Goal: Task Accomplishment & Management: Manage account settings

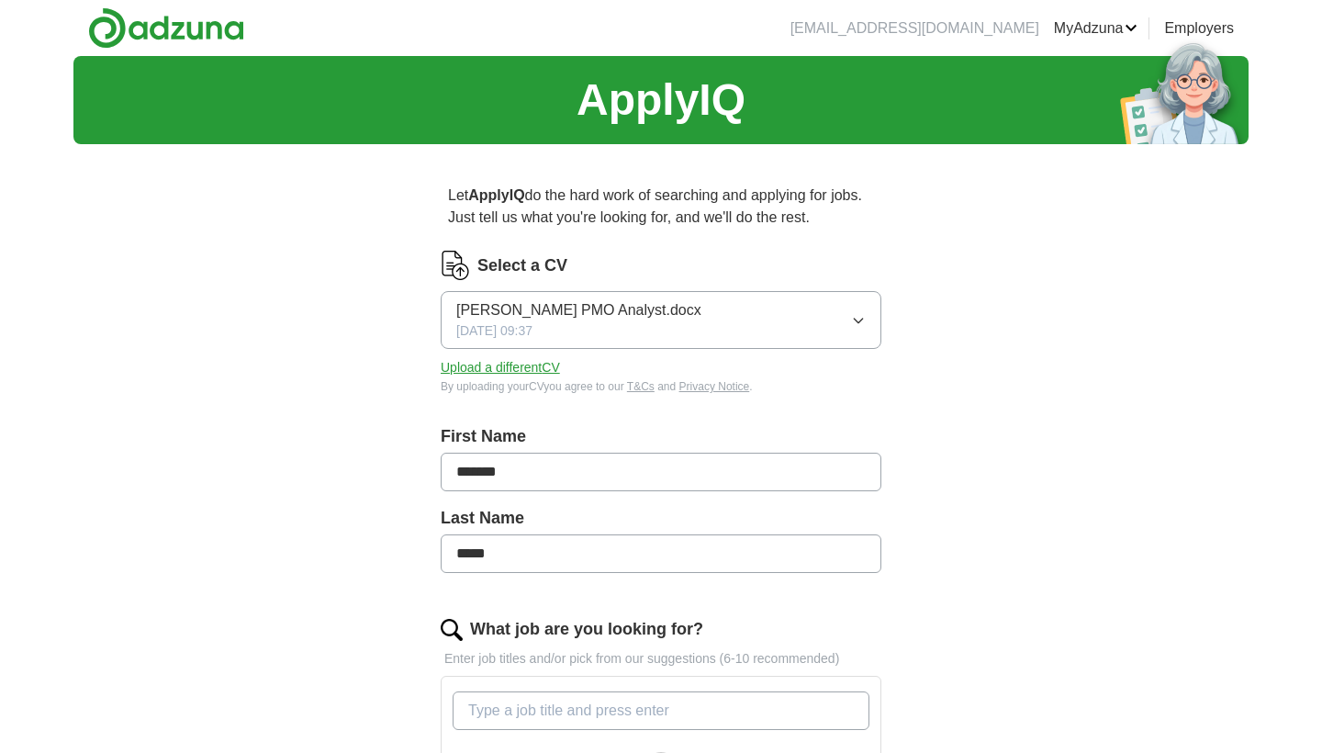
click at [529, 375] on button "Upload a different CV" at bounding box center [500, 367] width 119 height 19
click at [523, 365] on button "Upload a different CV" at bounding box center [500, 367] width 119 height 19
click at [626, 309] on span "[PERSON_NAME] PMO Analyst.docx" at bounding box center [578, 310] width 245 height 22
click at [504, 366] on button "Upload a different CV" at bounding box center [500, 367] width 119 height 19
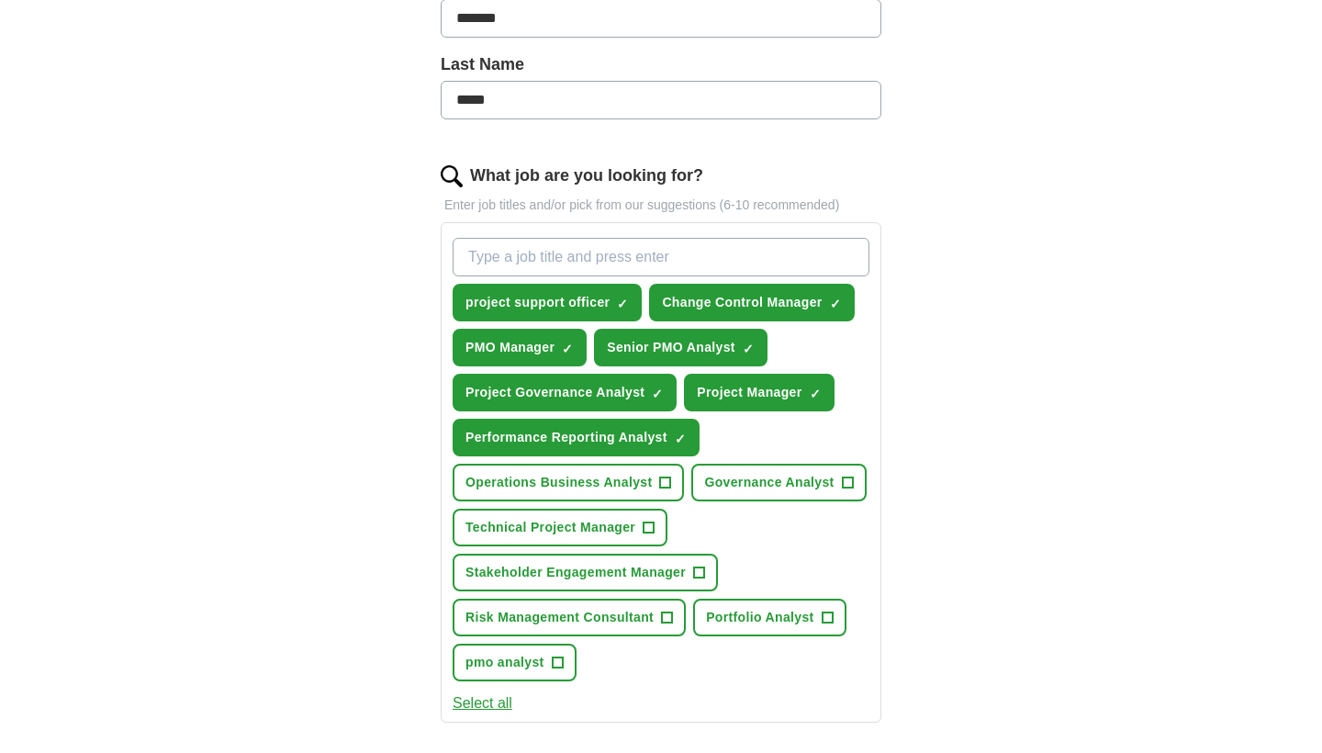
scroll to position [457, 0]
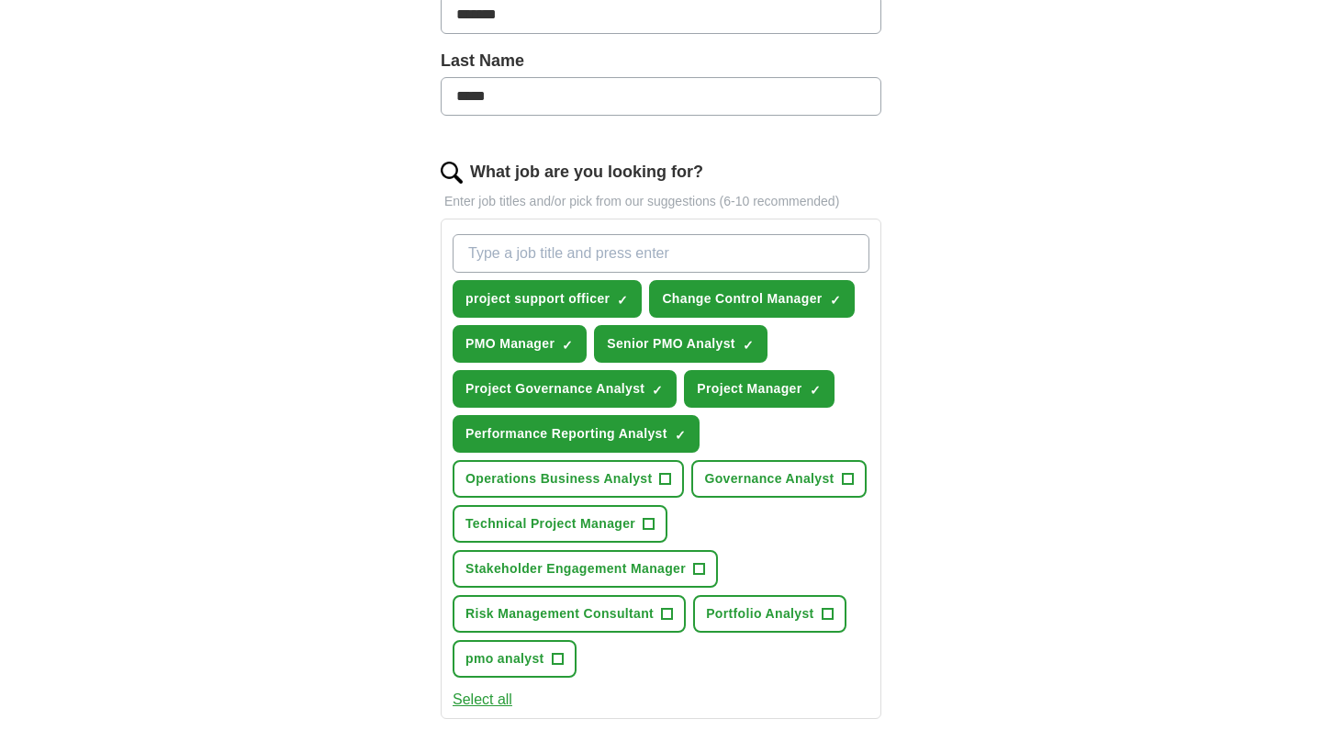
click at [816, 474] on span "Governance Analyst" at bounding box center [768, 478] width 129 height 19
click at [527, 661] on span "pmo analyst" at bounding box center [505, 658] width 79 height 19
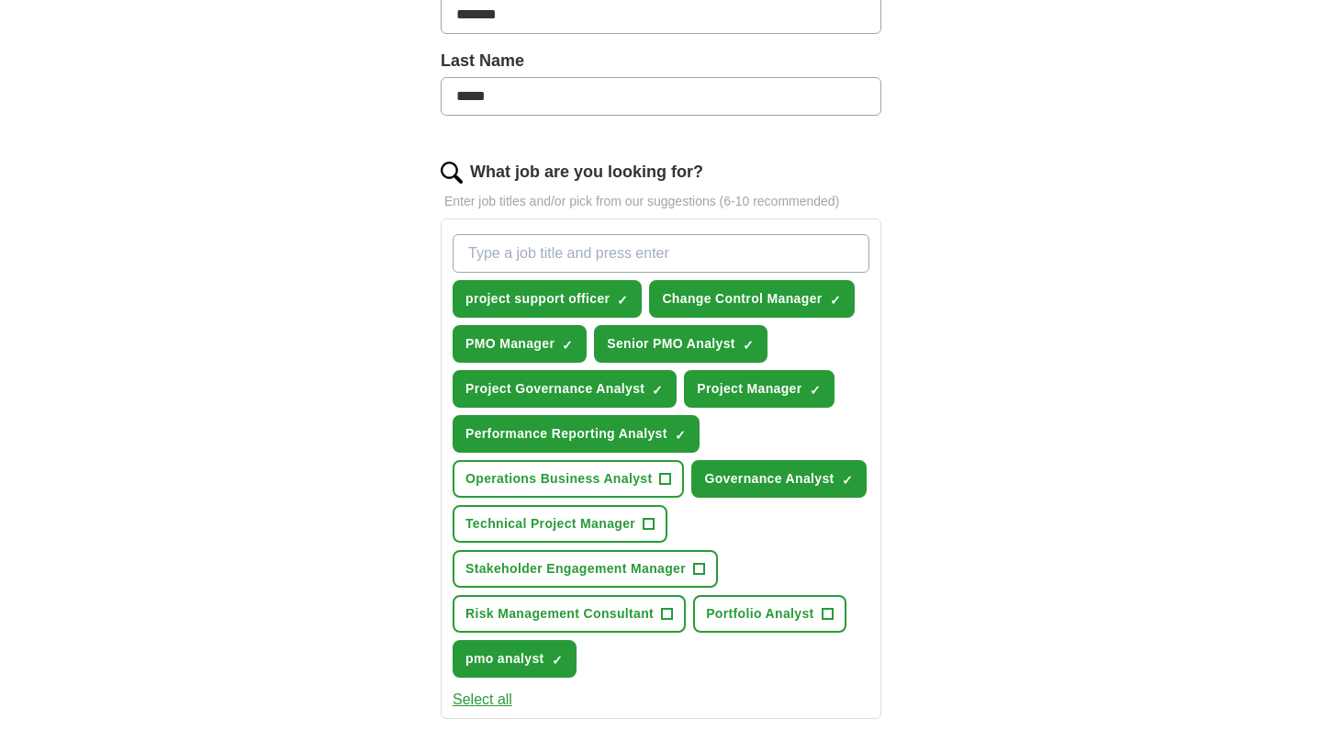
click at [804, 618] on span "Portfolio Analyst" at bounding box center [759, 613] width 107 height 19
click at [635, 473] on span "Operations Business Analyst" at bounding box center [559, 478] width 186 height 19
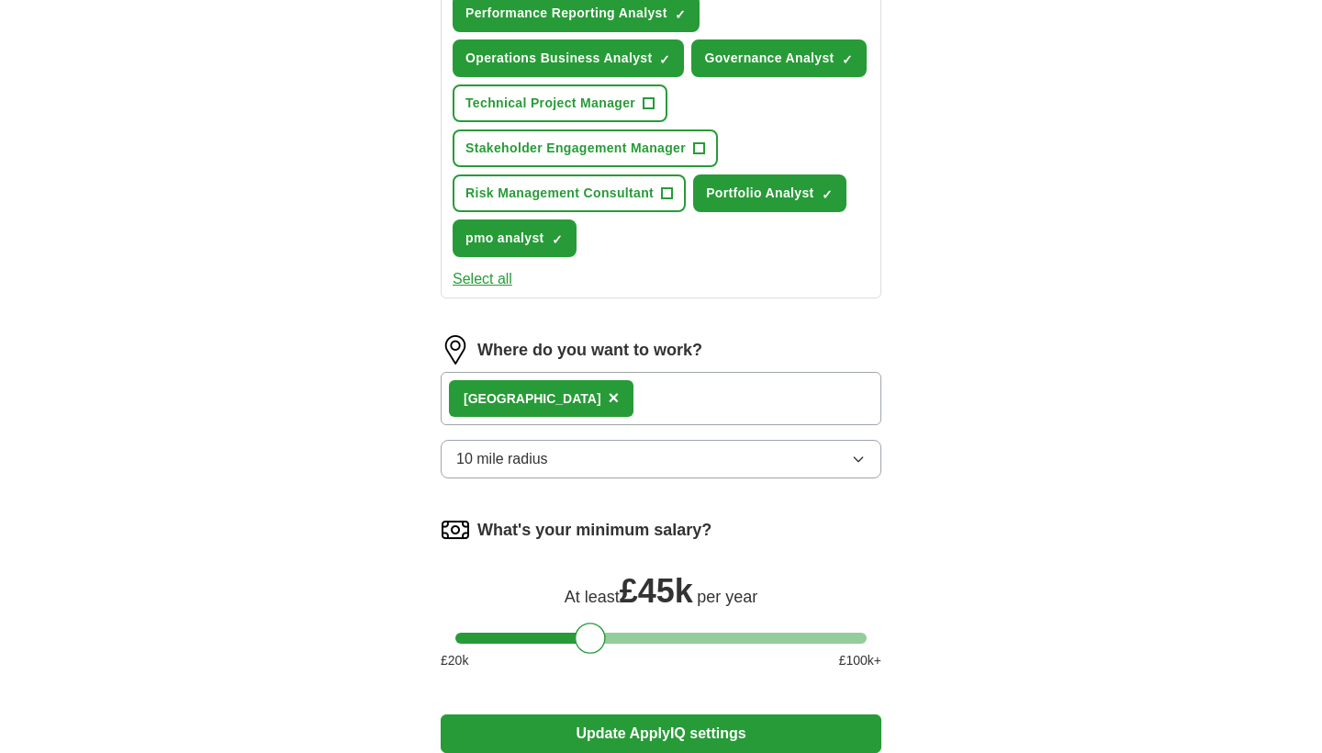
scroll to position [884, 0]
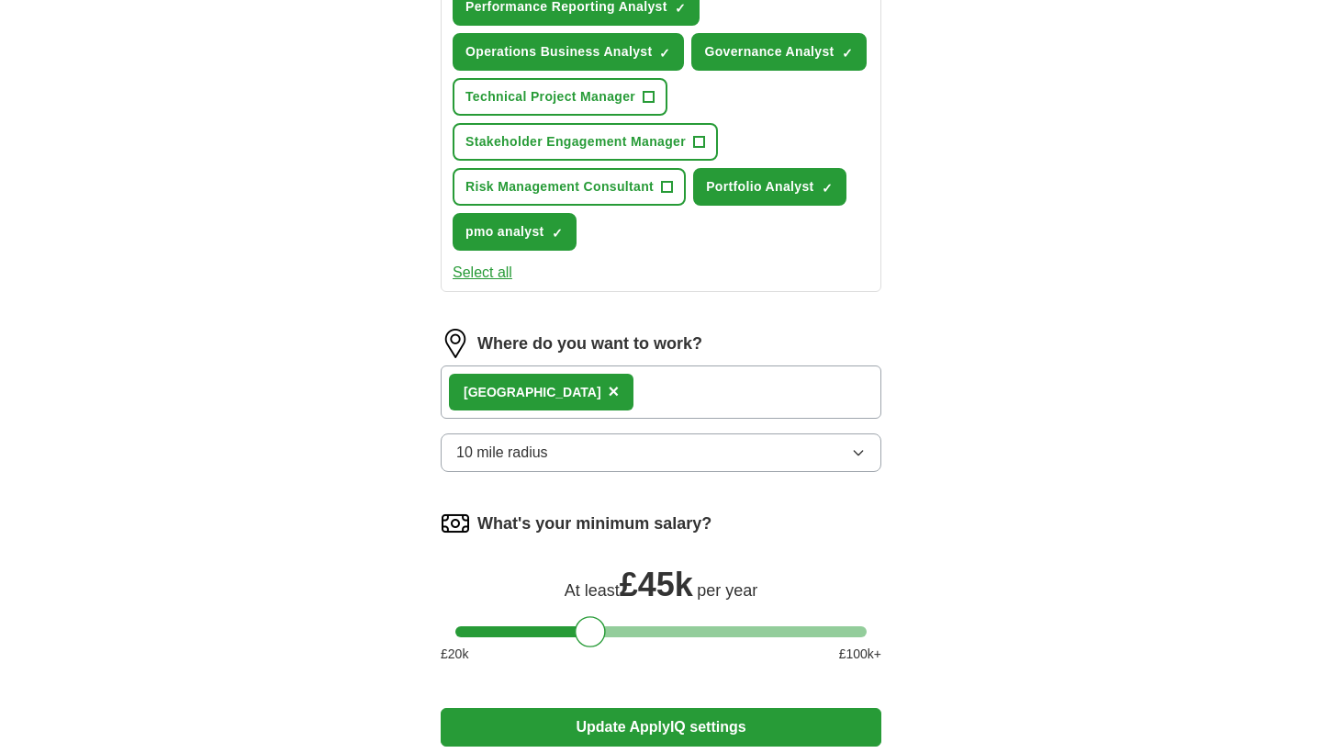
click at [722, 393] on div "London ×" at bounding box center [661, 392] width 441 height 53
click at [600, 636] on div at bounding box center [595, 631] width 31 height 31
click at [613, 731] on button "Update ApplyIQ settings" at bounding box center [661, 727] width 441 height 39
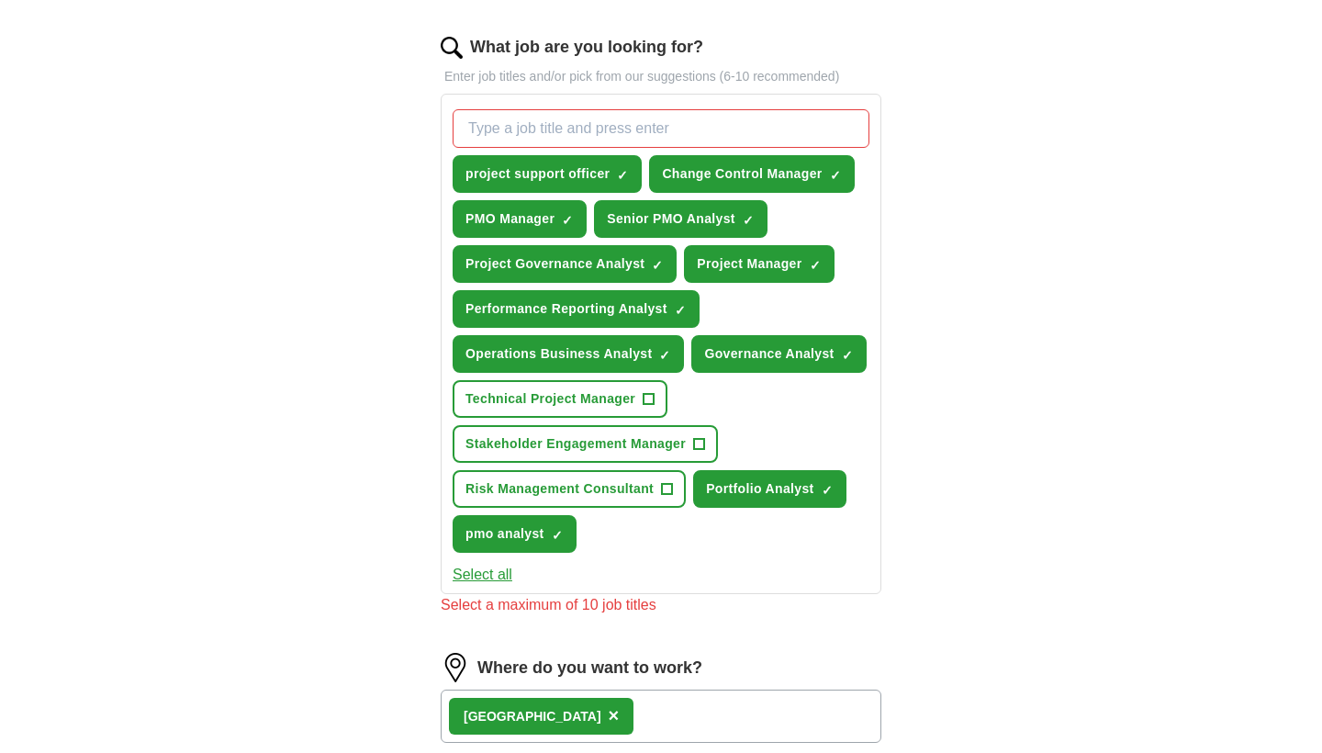
scroll to position [569, 0]
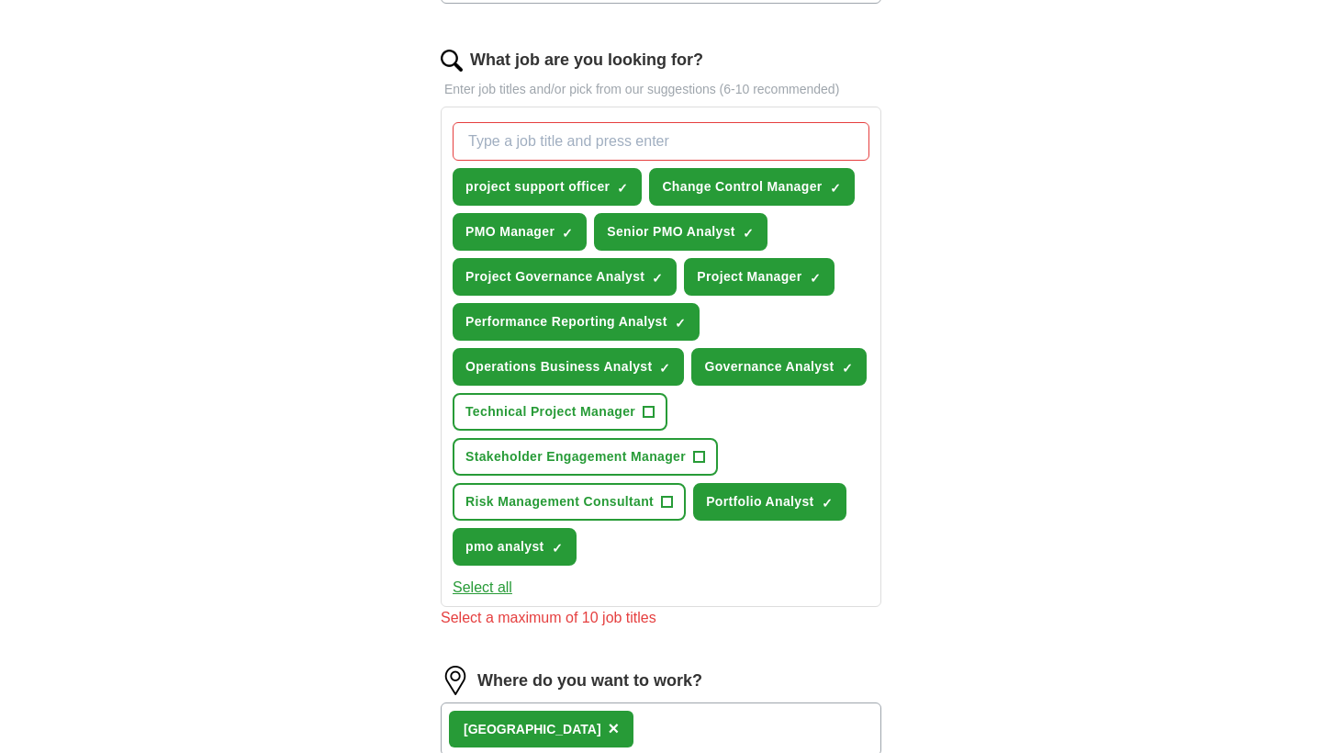
click at [0, 0] on span "×" at bounding box center [0, 0] width 0 height 0
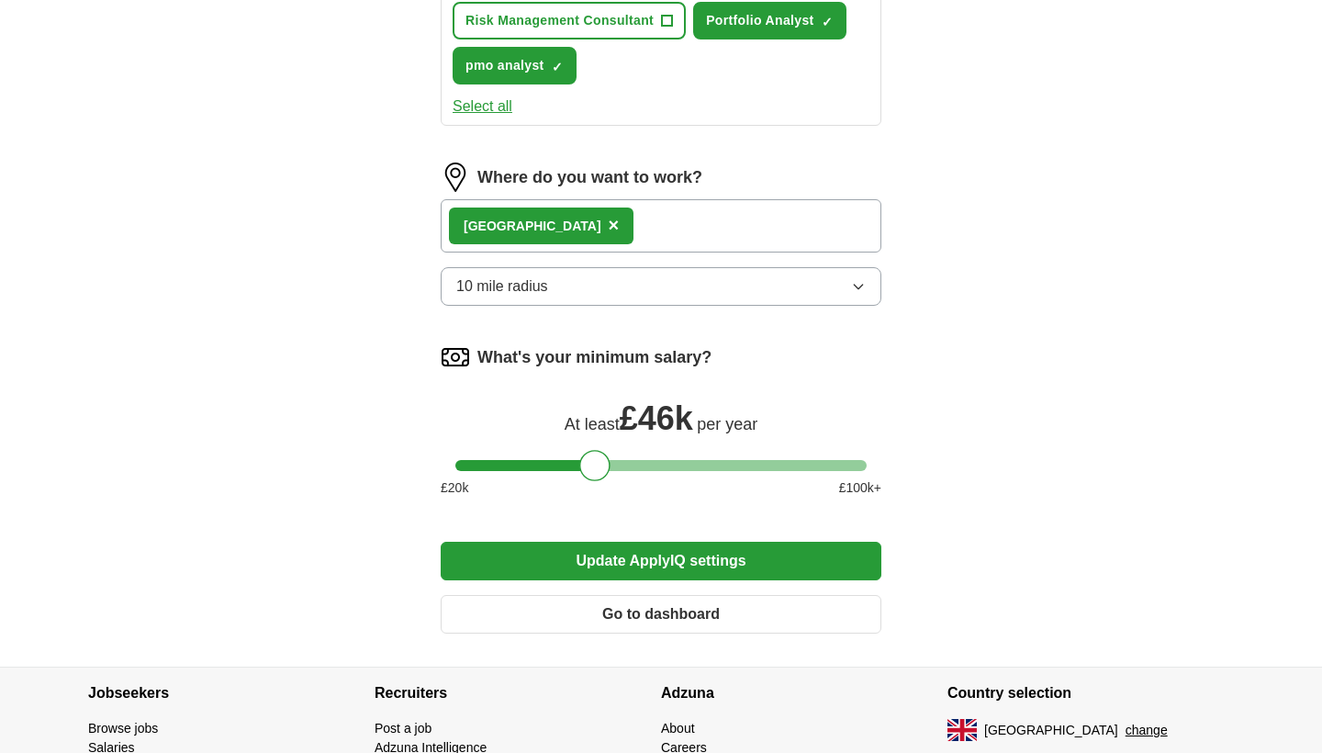
scroll to position [1052, 0]
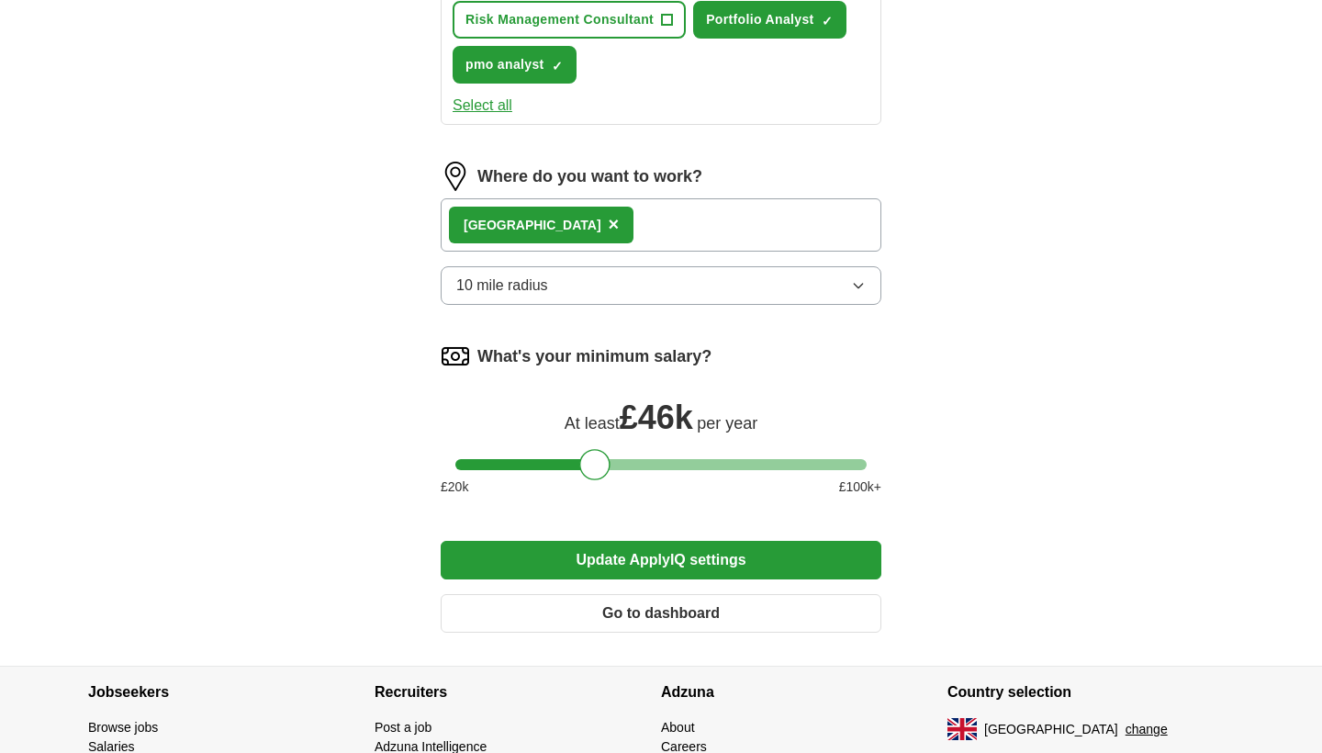
click at [635, 552] on button "Update ApplyIQ settings" at bounding box center [661, 560] width 441 height 39
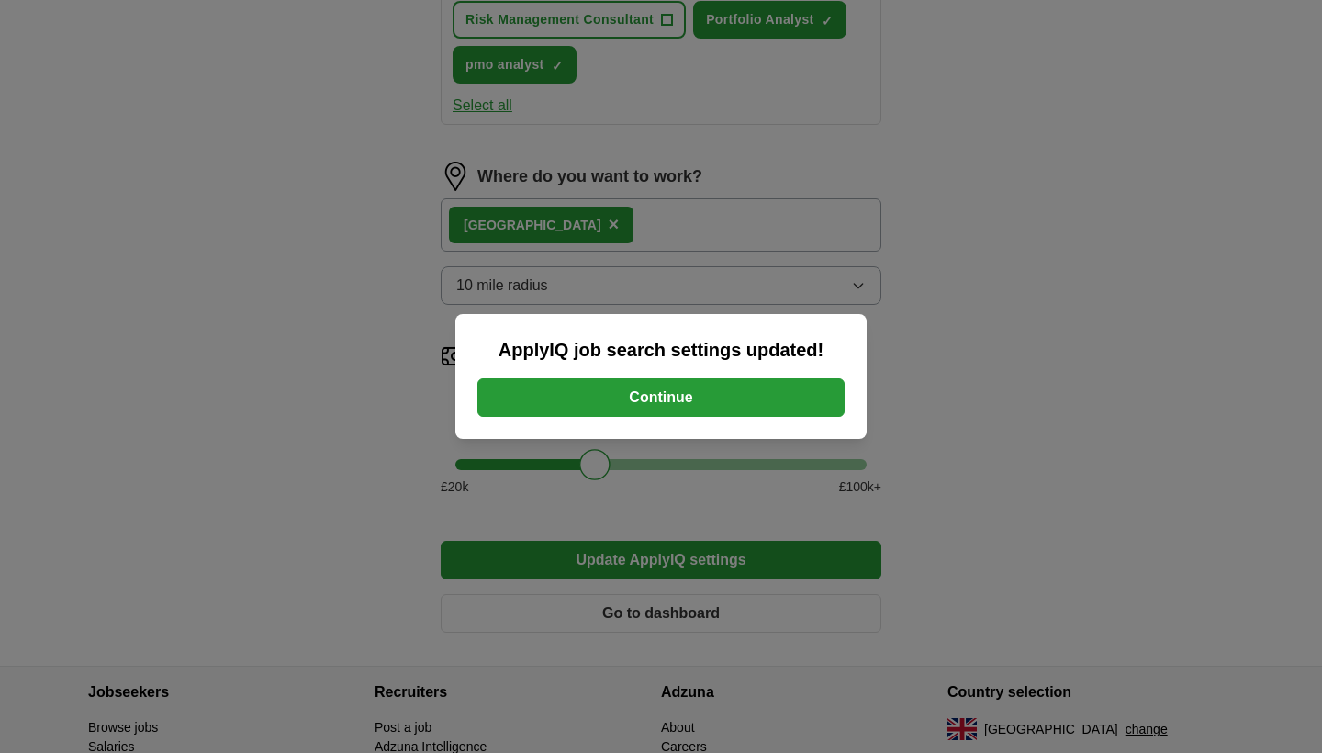
click at [665, 396] on button "Continue" at bounding box center [661, 397] width 367 height 39
